Goal: Use online tool/utility: Utilize a website feature to perform a specific function

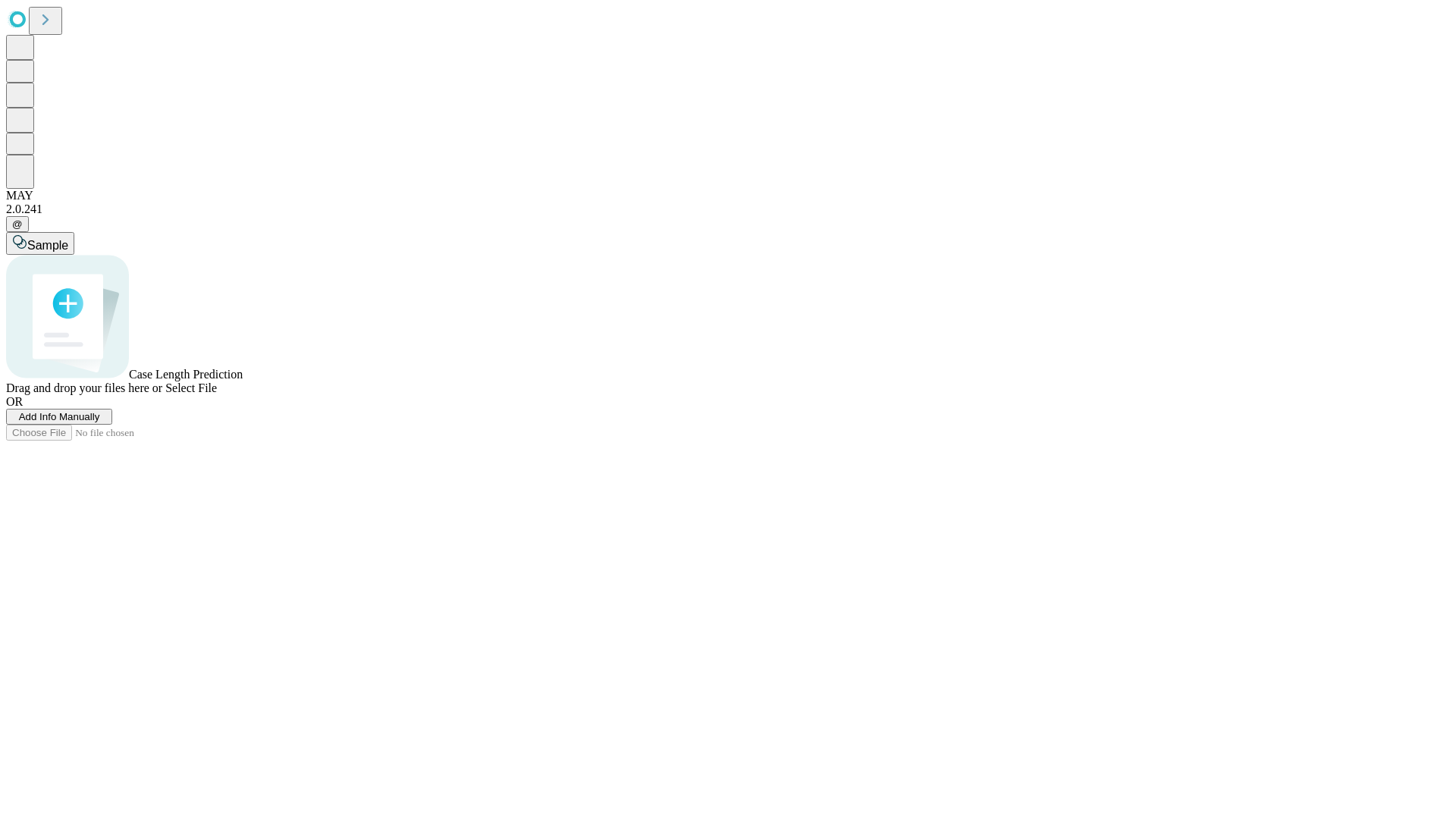
click at [100, 422] on span "Add Info Manually" at bounding box center [59, 417] width 82 height 11
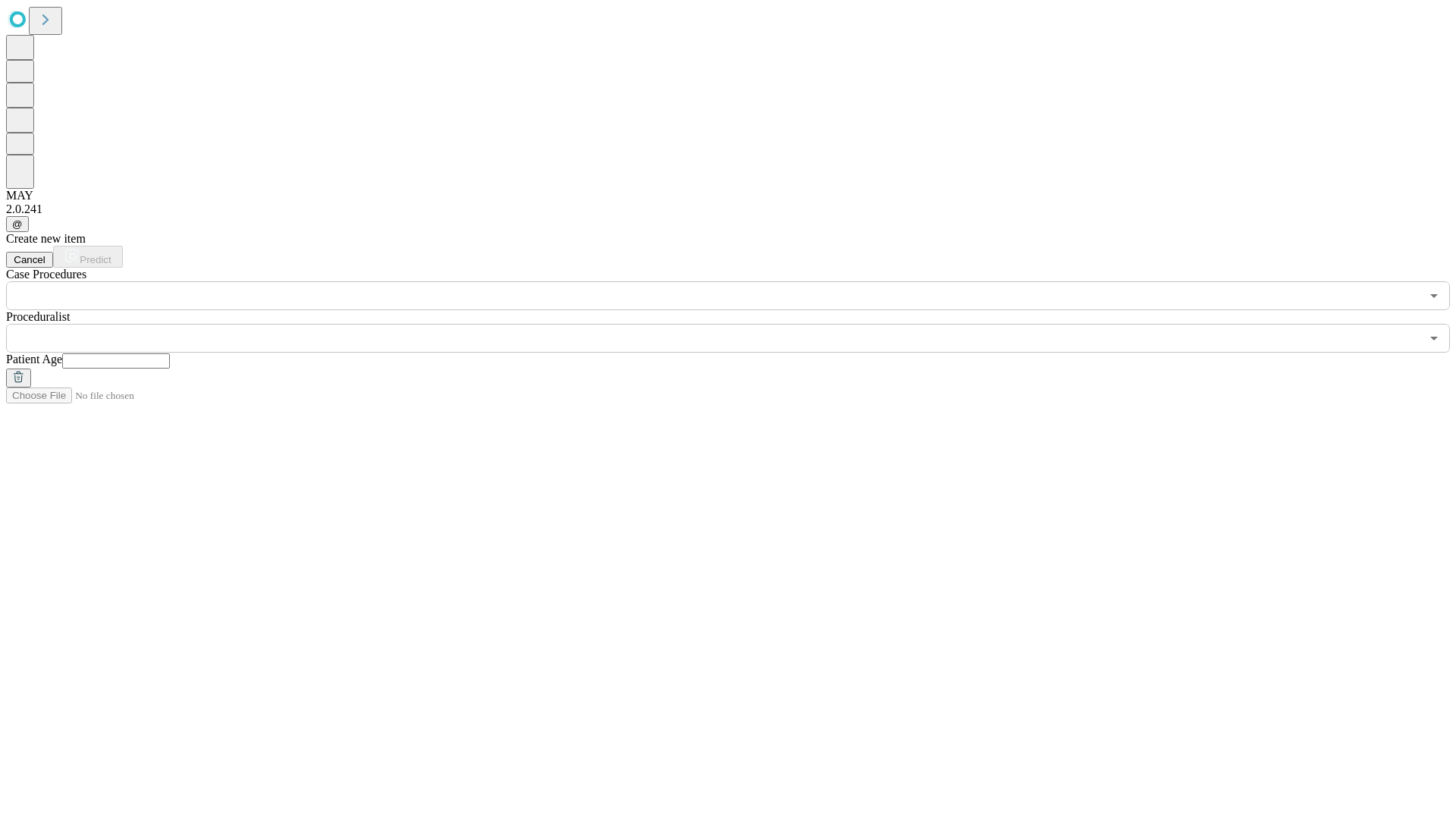
click at [170, 354] on input "text" at bounding box center [116, 361] width 107 height 15
type input "**"
click at [739, 324] on input "text" at bounding box center [713, 338] width 1415 height 29
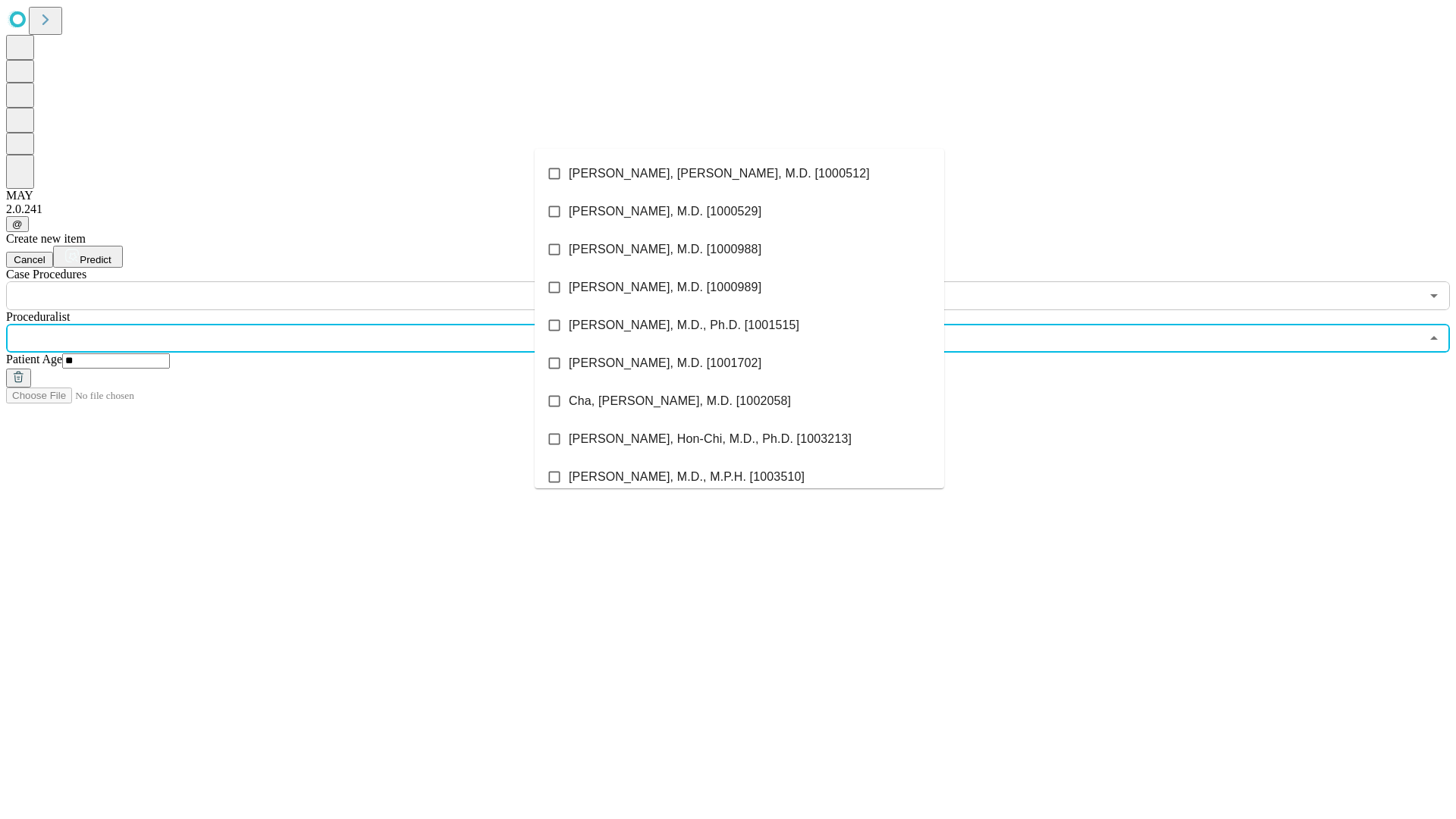
click at [740, 174] on li "[PERSON_NAME], [PERSON_NAME], M.D. [1000512]" at bounding box center [740, 174] width 410 height 38
click at [318, 281] on input "text" at bounding box center [713, 296] width 1415 height 29
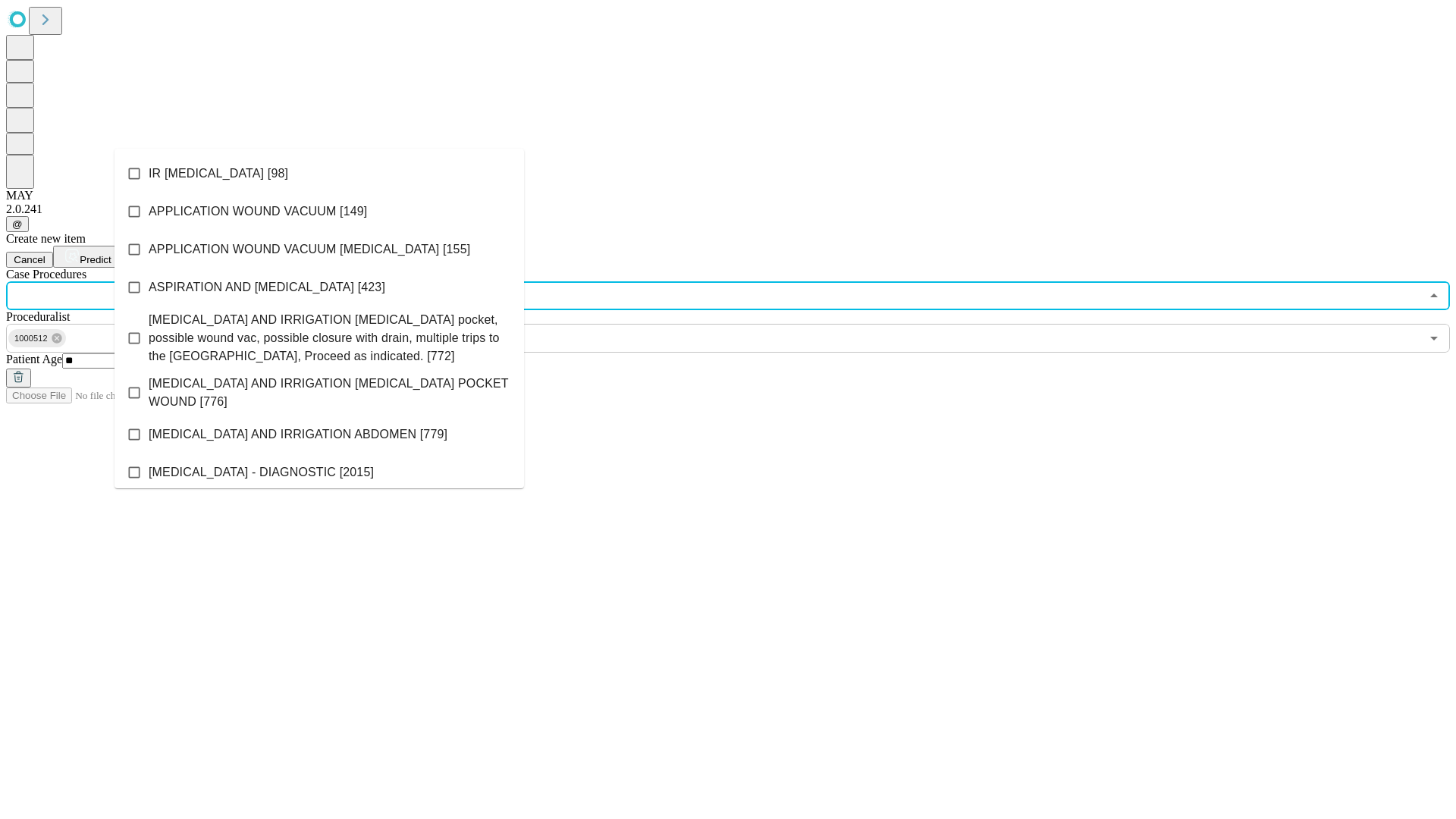
click at [319, 174] on li "IR [MEDICAL_DATA] [98]" at bounding box center [319, 174] width 410 height 38
click at [110, 254] on span "Predict" at bounding box center [95, 259] width 31 height 11
